Goal: Task Accomplishment & Management: Use online tool/utility

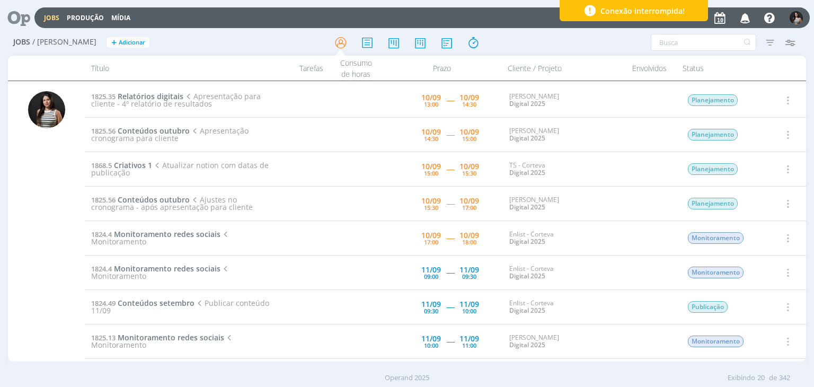
click at [785, 101] on icon "button" at bounding box center [787, 100] width 12 height 13
click at [753, 170] on link "Iniciar timesheet" at bounding box center [757, 169] width 84 height 17
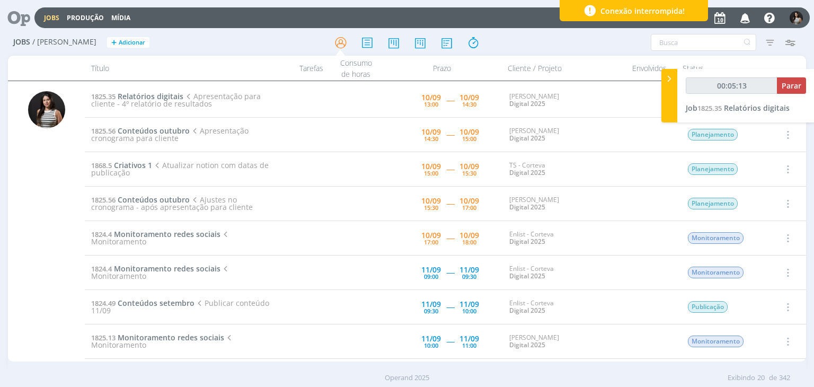
type input "00:05:14"
click at [788, 90] on span "Parar" at bounding box center [792, 86] width 20 height 10
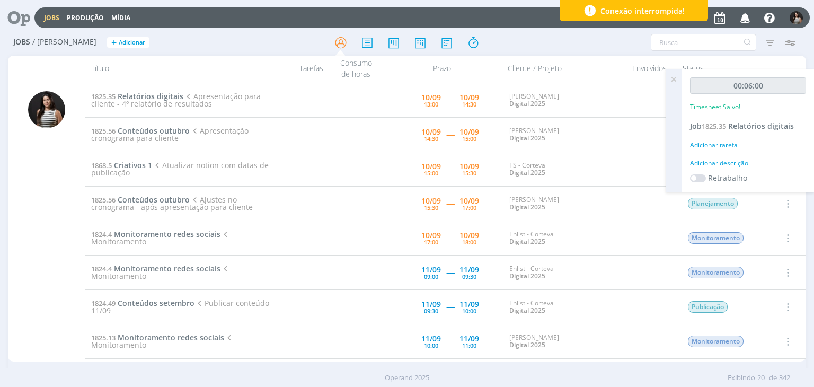
click at [676, 80] on icon at bounding box center [673, 79] width 19 height 21
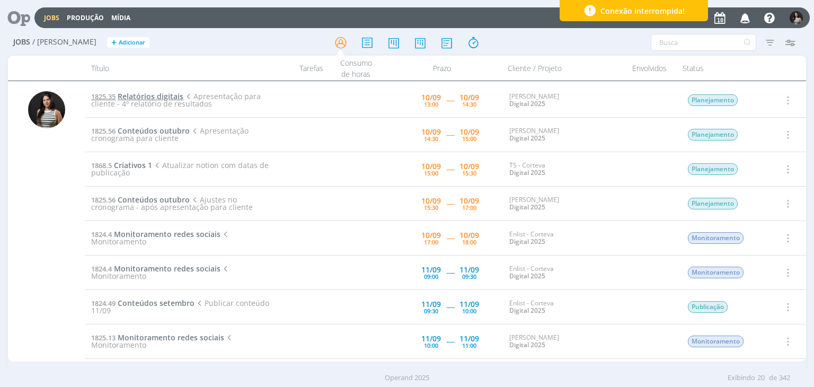
click at [159, 96] on span "Relatórios digitais" at bounding box center [151, 96] width 66 height 10
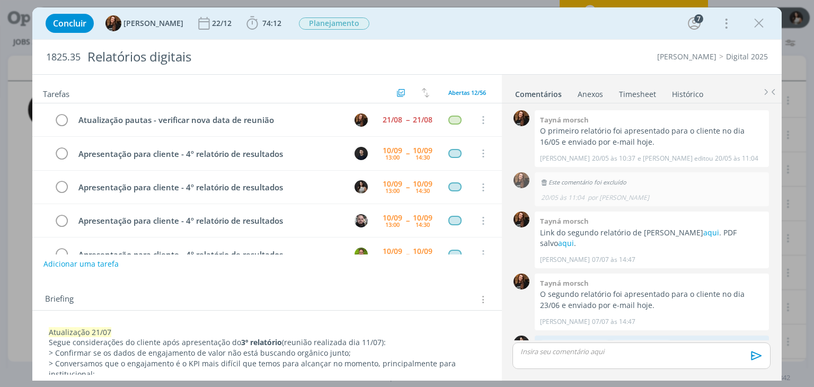
scroll to position [1077, 0]
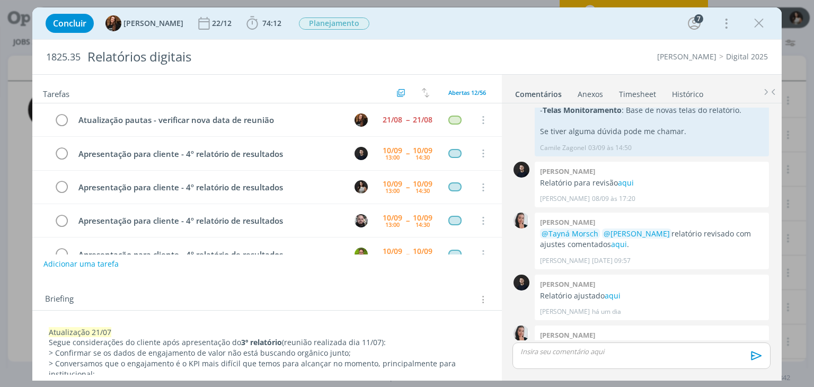
click at [646, 92] on link "Timesheet" at bounding box center [637, 91] width 38 height 15
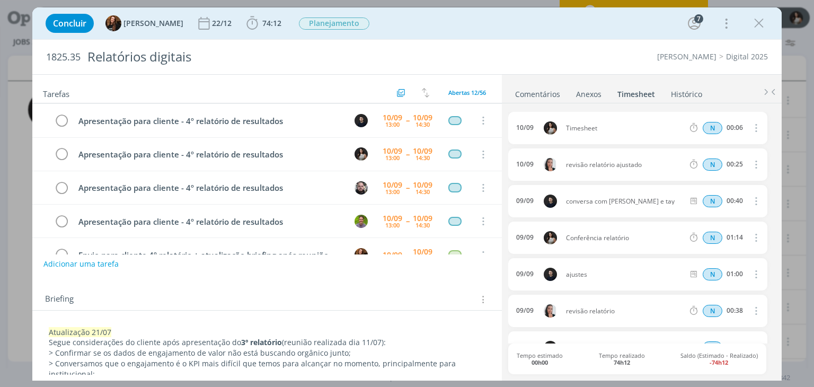
click at [751, 125] on icon "dialog" at bounding box center [755, 127] width 12 height 13
click at [720, 148] on link "Excluir" at bounding box center [726, 145] width 84 height 17
click at [743, 131] on button "Sim" at bounding box center [745, 128] width 21 height 12
click at [760, 26] on icon "dialog" at bounding box center [759, 23] width 16 height 16
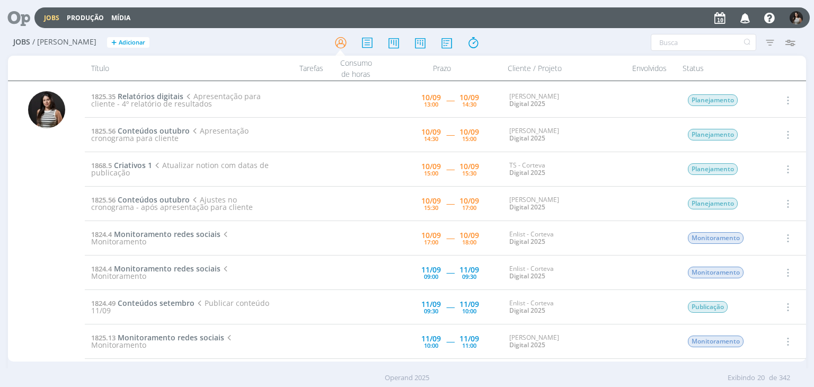
click at [787, 99] on icon "button" at bounding box center [787, 100] width 12 height 13
click at [761, 171] on link "Iniciar timesheet" at bounding box center [757, 169] width 84 height 17
